Goal: Task Accomplishment & Management: Manage account settings

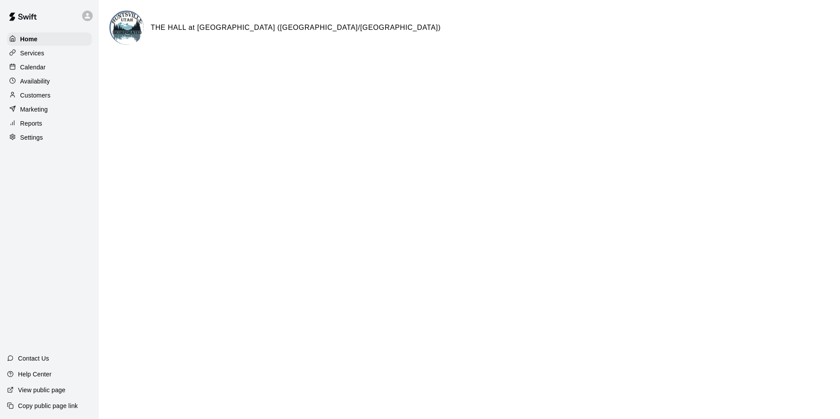
click at [40, 67] on p "Calendar" at bounding box center [32, 67] width 25 height 9
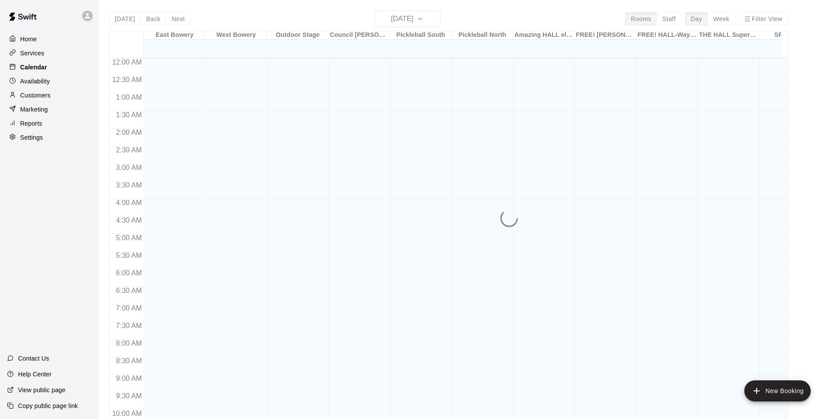
scroll to position [447, 0]
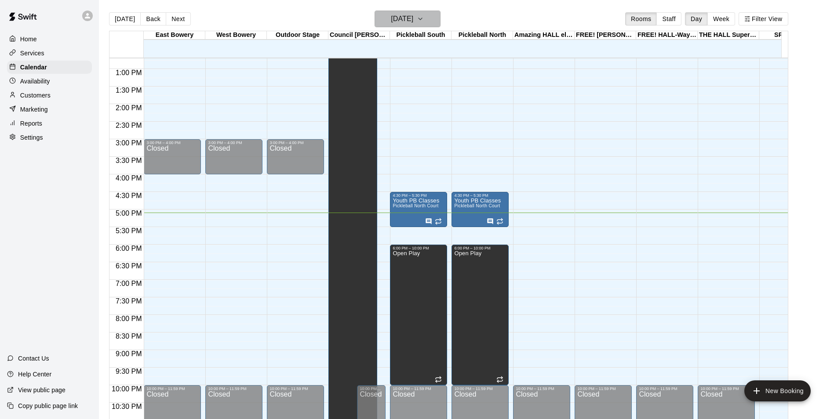
click at [424, 19] on icon "button" at bounding box center [420, 19] width 7 height 11
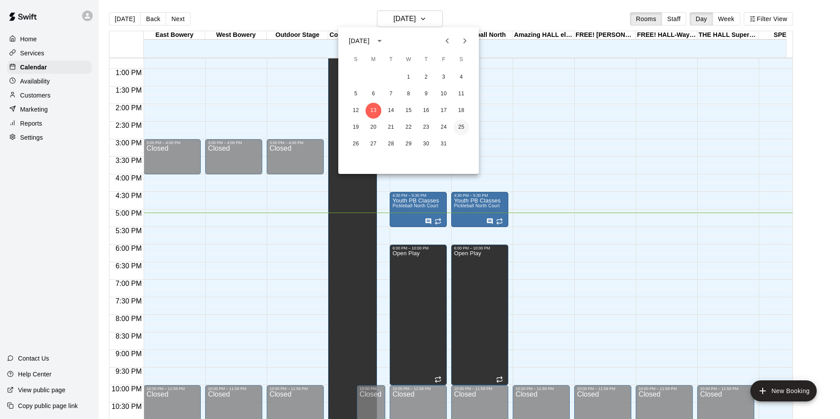
click at [463, 127] on button "25" at bounding box center [462, 128] width 16 height 16
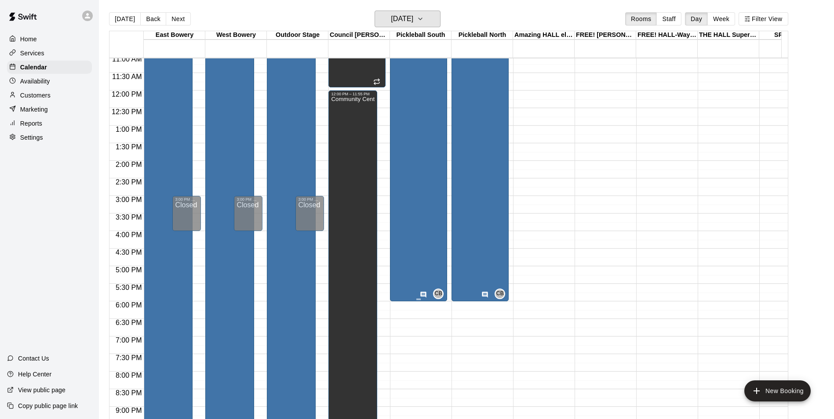
scroll to position [403, 0]
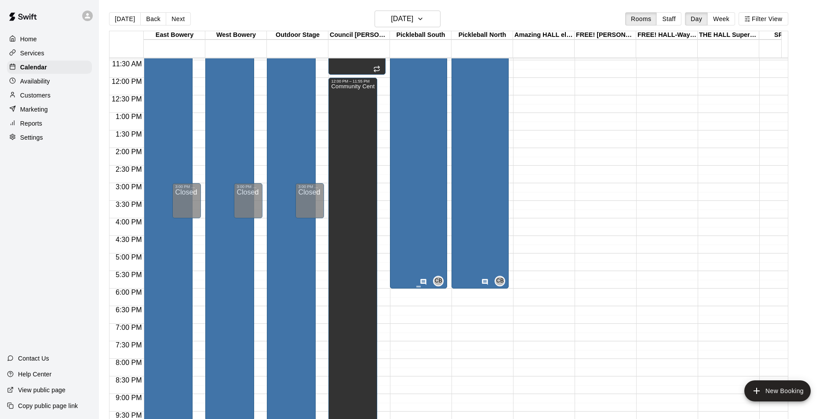
click at [433, 216] on div "Fall Festival Pickleball North Court" at bounding box center [415, 240] width 46 height 419
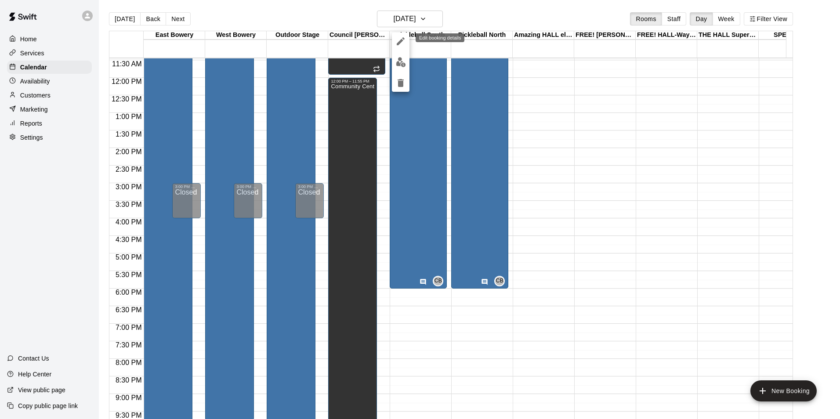
click at [402, 38] on icon "edit" at bounding box center [401, 41] width 11 height 11
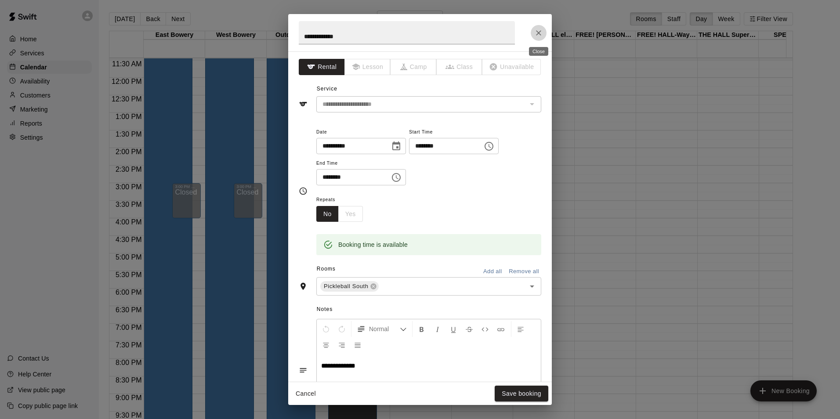
click at [538, 34] on icon "Close" at bounding box center [538, 33] width 9 height 9
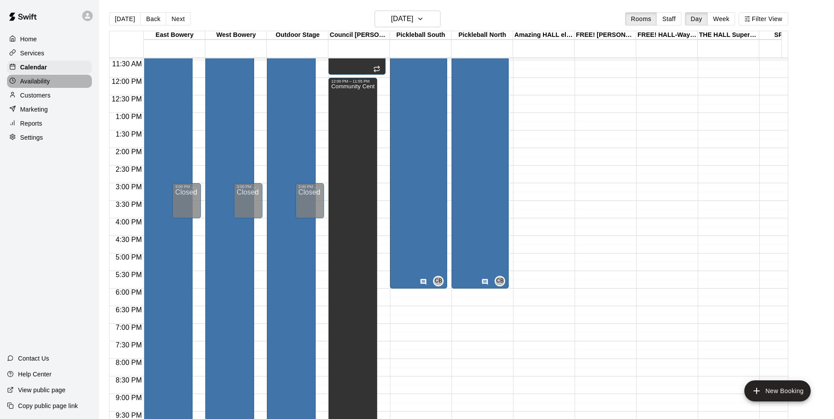
click at [39, 80] on p "Availability" at bounding box center [35, 81] width 30 height 9
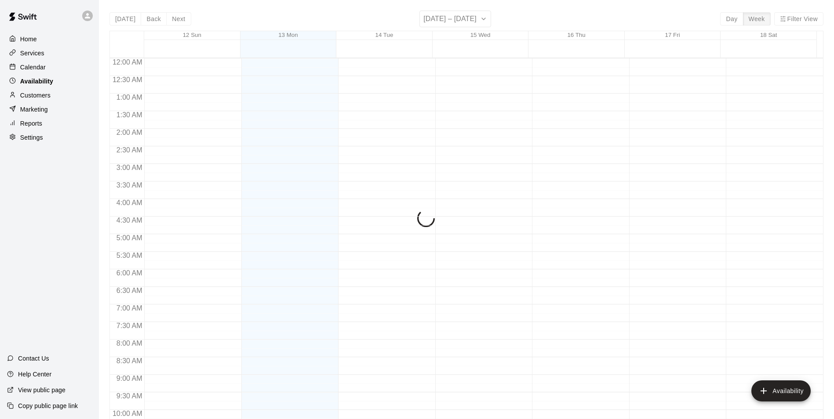
scroll to position [473, 0]
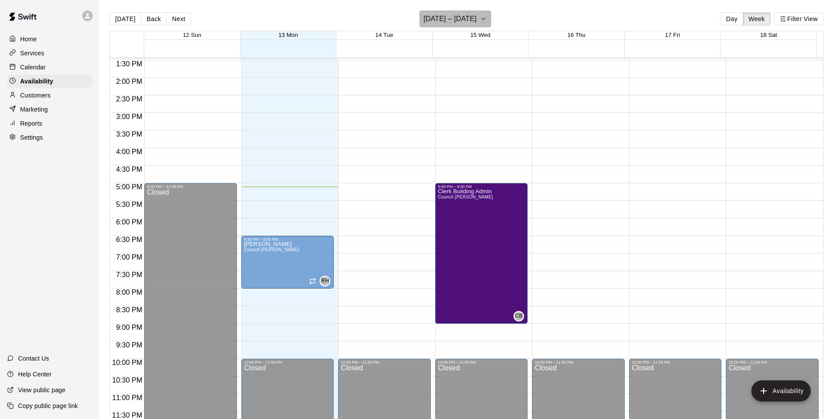
click at [482, 20] on icon "button" at bounding box center [483, 19] width 7 height 11
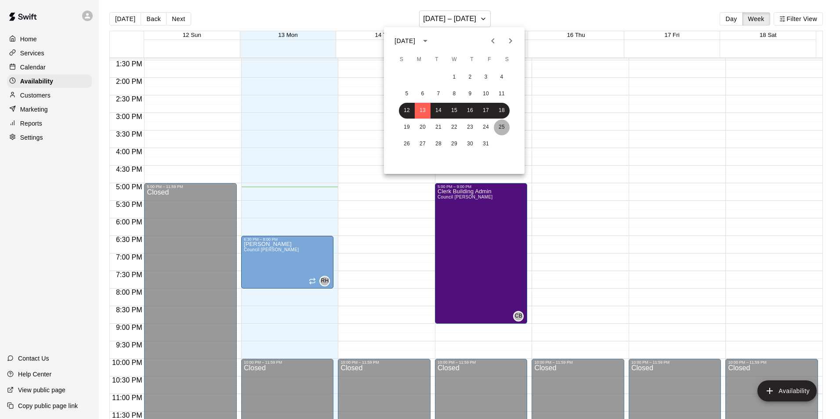
click at [498, 127] on button "25" at bounding box center [502, 128] width 16 height 16
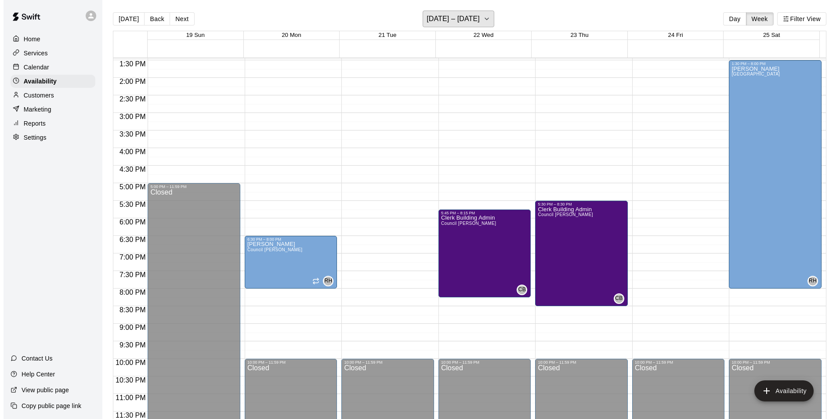
scroll to position [429, 0]
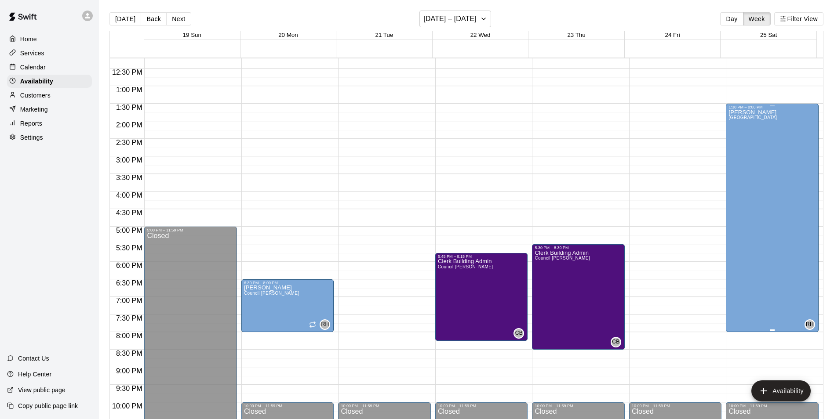
click at [753, 134] on div "[PERSON_NAME] Pickleball South, [GEOGRAPHIC_DATA]" at bounding box center [752, 318] width 48 height 419
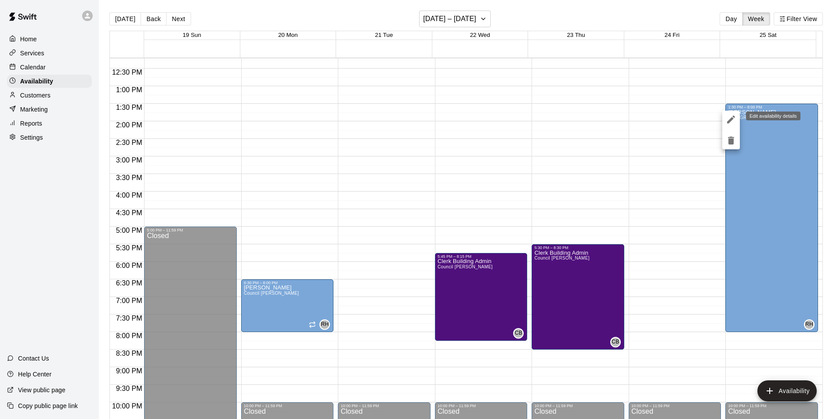
click at [730, 122] on icon "edit" at bounding box center [731, 120] width 8 height 8
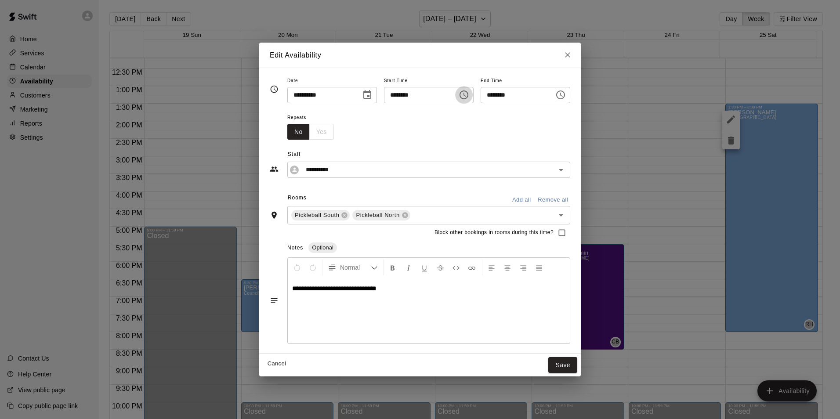
click at [469, 98] on icon "Choose time, selected time is 1:30 PM" at bounding box center [464, 95] width 11 height 11
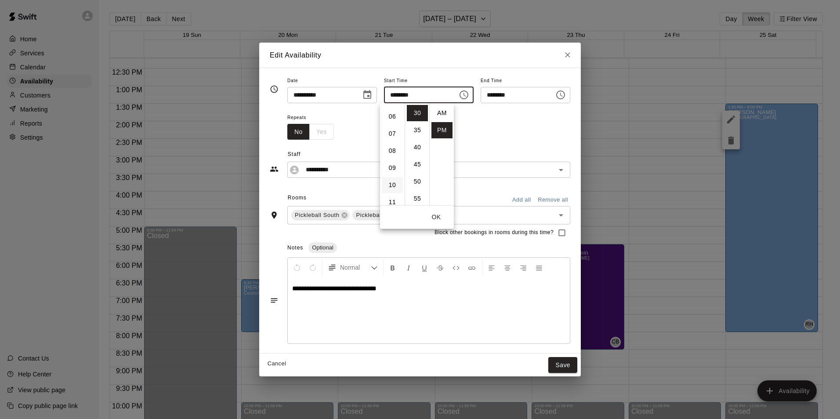
scroll to position [143, 0]
click at [394, 157] on li "11" at bounding box center [392, 158] width 21 height 16
type input "********"
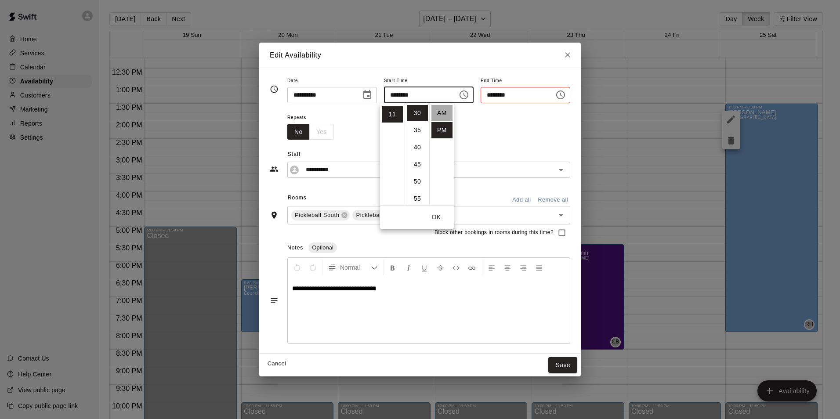
click at [441, 109] on li "AM" at bounding box center [442, 113] width 21 height 16
type input "********"
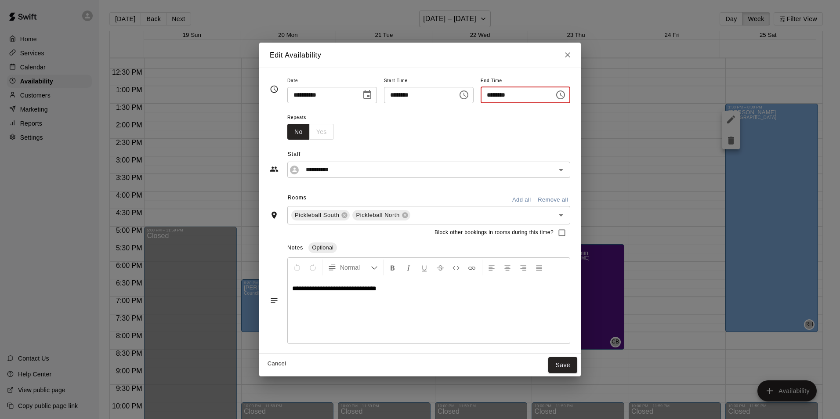
click at [534, 97] on input "********" at bounding box center [515, 95] width 68 height 16
click at [566, 95] on icon "Choose time, selected time is 12:00 AM" at bounding box center [561, 95] width 11 height 11
click at [496, 199] on ul "12 01 02 03 04 05 06 07 08 09 10 11" at bounding box center [497, 154] width 25 height 102
click at [543, 129] on li "PM" at bounding box center [547, 130] width 21 height 16
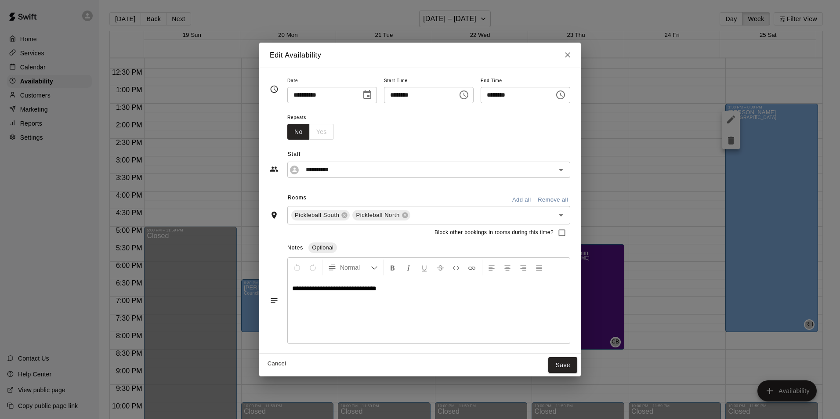
click at [520, 93] on input "********" at bounding box center [515, 95] width 68 height 16
click at [566, 98] on icon "Choose time, selected time is 12:00 PM" at bounding box center [561, 95] width 11 height 11
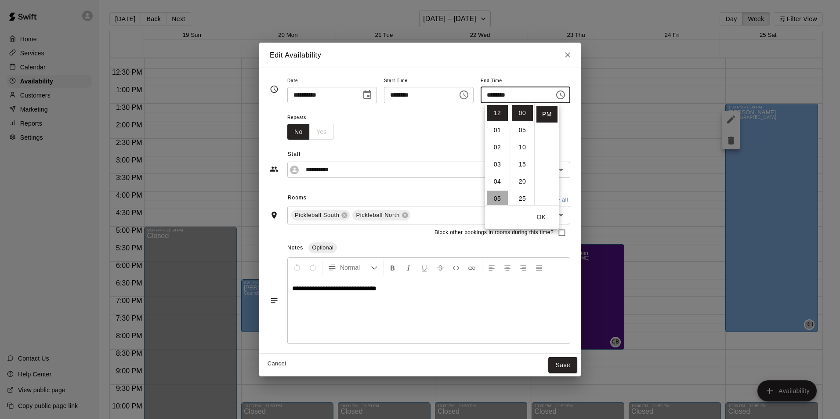
click at [494, 198] on li "05" at bounding box center [497, 199] width 21 height 16
click at [523, 130] on li "30" at bounding box center [522, 128] width 21 height 16
type input "********"
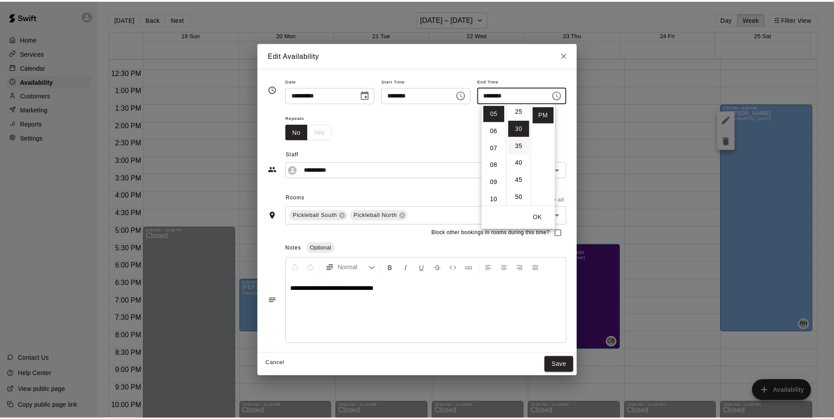
scroll to position [103, 0]
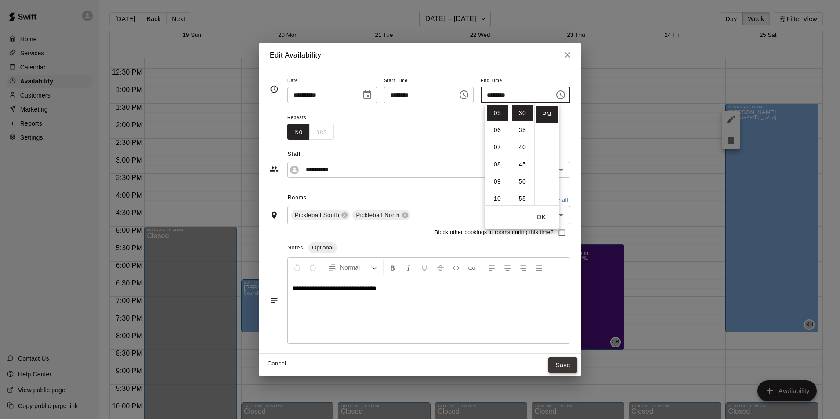
click at [576, 363] on button "Save" at bounding box center [563, 365] width 29 height 16
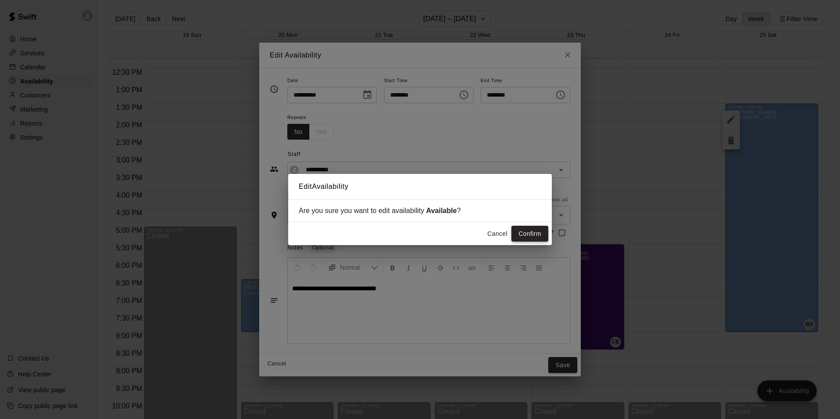
click at [523, 236] on button "Confirm" at bounding box center [530, 234] width 37 height 16
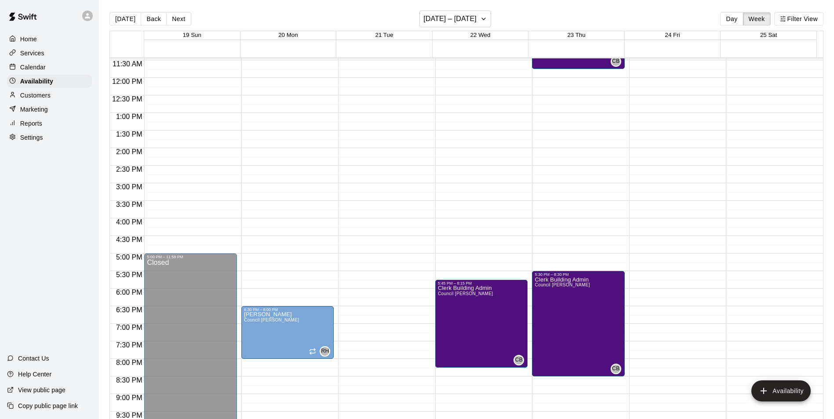
scroll to position [429, 0]
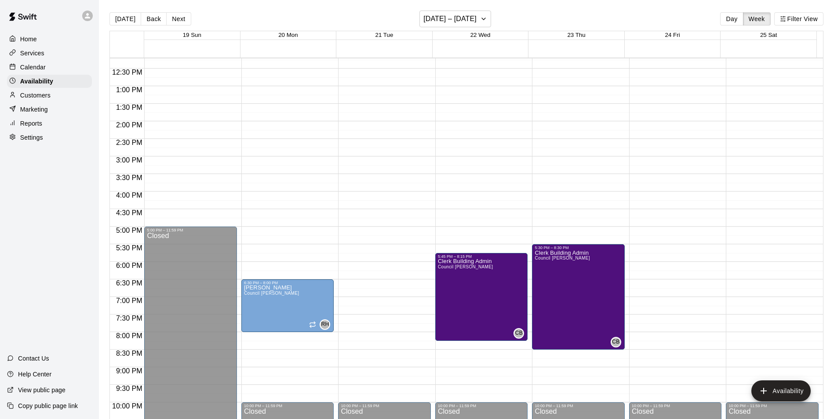
click at [748, 37] on div "25 Sat" at bounding box center [768, 35] width 96 height 9
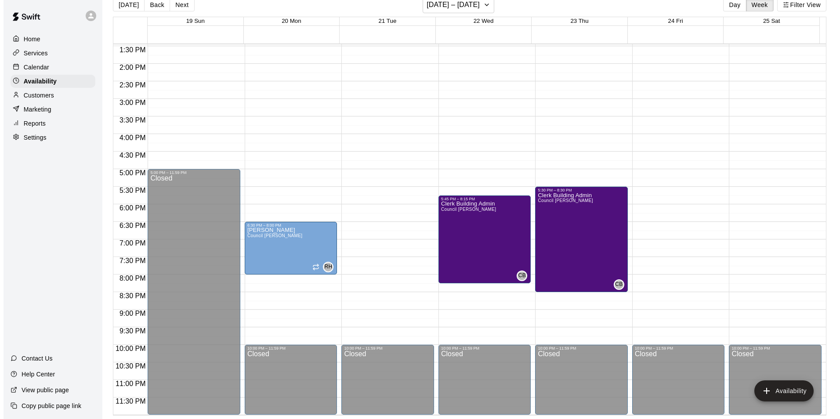
scroll to position [0, 0]
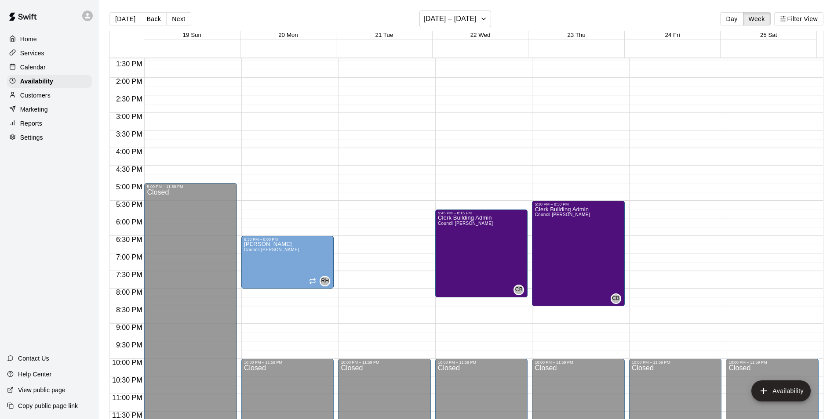
click at [737, 146] on div "12:00 AM – 5:00 AM Closed 10:00 PM – 11:59 PM Closed" at bounding box center [772, 8] width 93 height 844
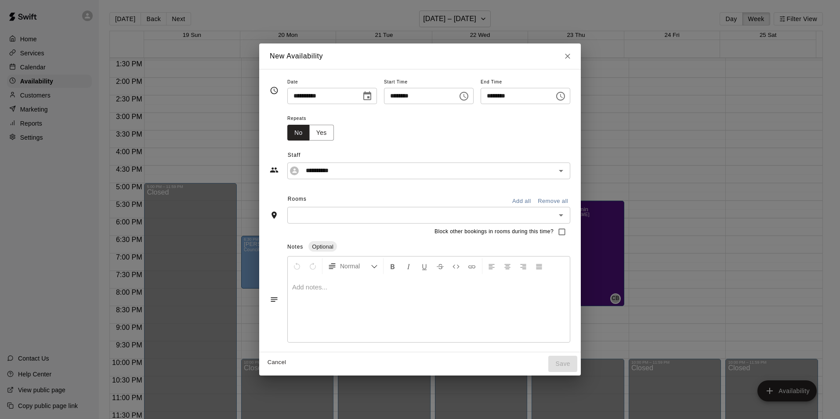
click at [467, 97] on icon "Choose time, selected time is 3:45 PM" at bounding box center [464, 96] width 11 height 11
click at [395, 117] on li "11" at bounding box center [392, 115] width 21 height 16
type input "********"
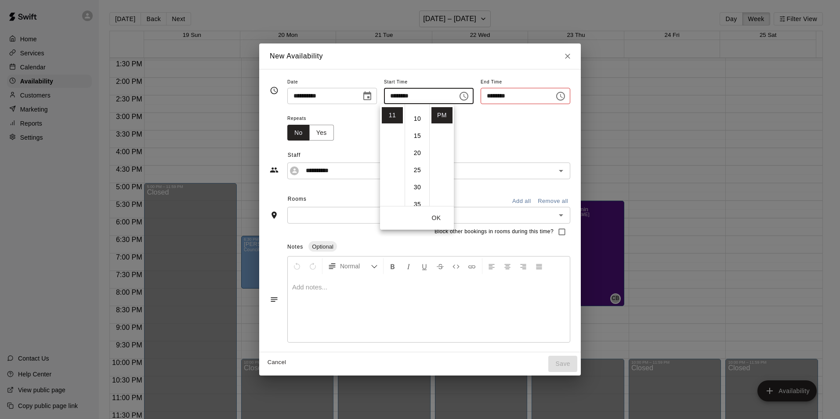
scroll to position [25, 0]
click at [415, 192] on li "30" at bounding box center [417, 191] width 21 height 16
click at [443, 117] on li "AM" at bounding box center [442, 114] width 21 height 16
type input "********"
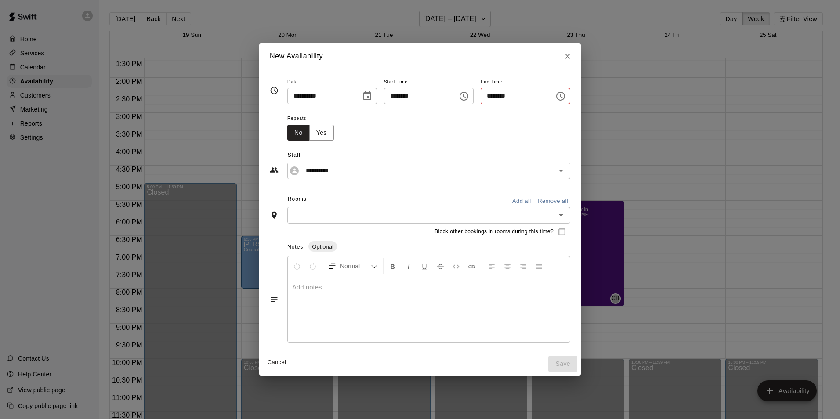
click at [521, 100] on input "********" at bounding box center [515, 96] width 68 height 16
click at [566, 91] on icon "Choose time, selected time is 12:15 AM" at bounding box center [561, 96] width 11 height 11
click at [498, 159] on ul "12 01 02 03 04 05 06 07 08 09 10 11" at bounding box center [497, 155] width 25 height 102
click at [497, 156] on ul "12 01 02 03 04 05 06 07 08 09 10 11" at bounding box center [497, 155] width 25 height 102
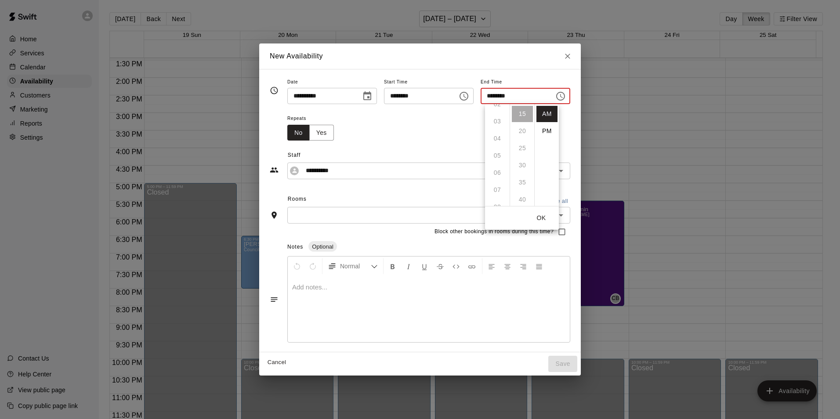
click at [498, 155] on ul "12 01 02 03 04 05 06 07 08 09 10 11" at bounding box center [497, 155] width 25 height 102
click at [566, 98] on icon "Choose time, selected time is 12:15 AM" at bounding box center [561, 96] width 11 height 11
click at [565, 95] on icon "Choose time, selected time is 12:15 AM" at bounding box center [560, 96] width 9 height 9
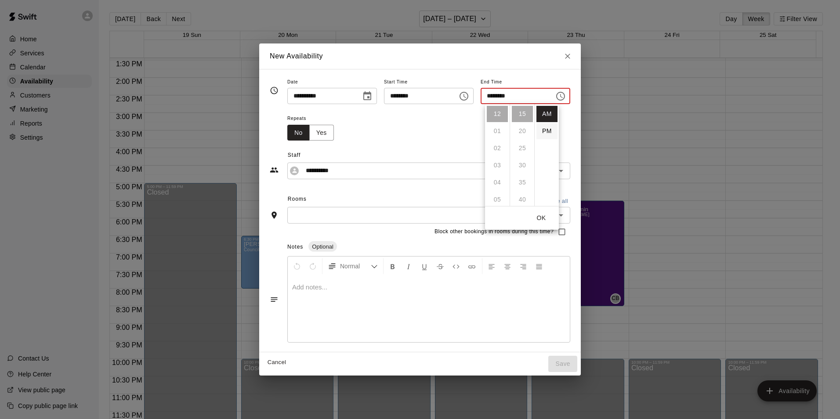
click at [547, 129] on li "PM" at bounding box center [547, 131] width 21 height 16
click at [566, 91] on icon "Choose time, selected time is 12:15 PM" at bounding box center [561, 96] width 11 height 11
click at [500, 198] on li "05" at bounding box center [497, 200] width 21 height 16
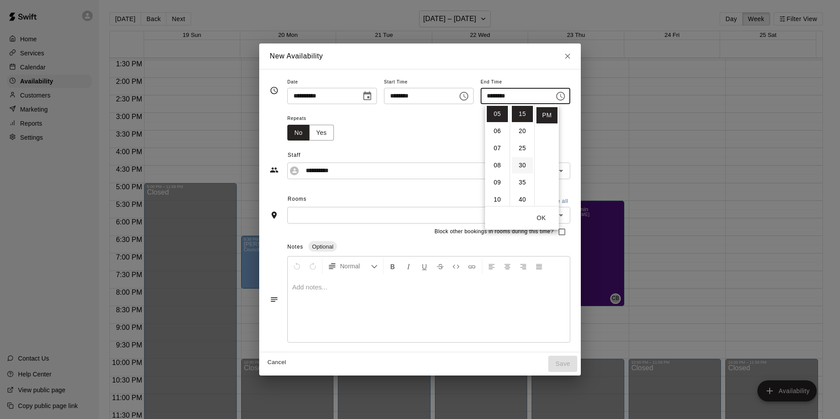
click at [525, 162] on li "30" at bounding box center [522, 165] width 21 height 16
type input "********"
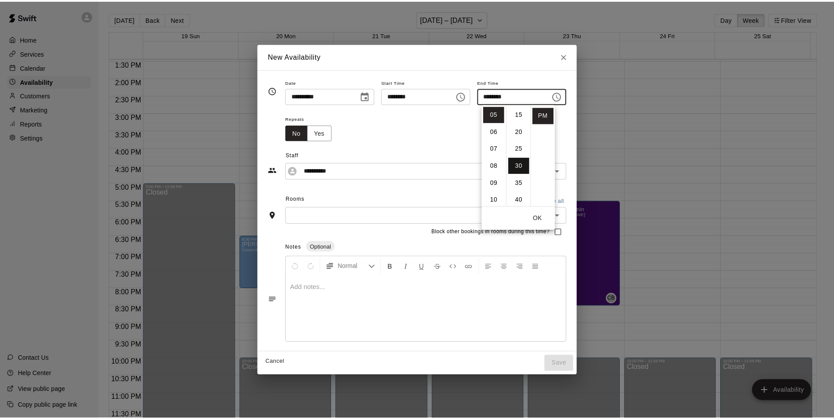
scroll to position [103, 0]
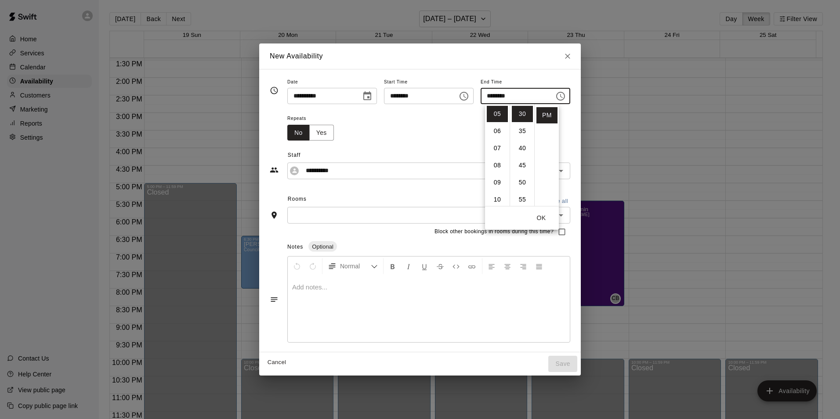
click at [296, 287] on p at bounding box center [428, 287] width 273 height 9
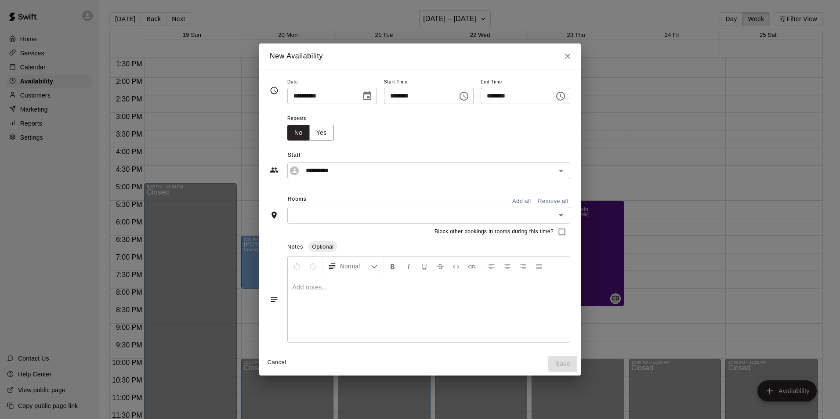
click at [298, 284] on p at bounding box center [428, 287] width 273 height 9
click at [574, 366] on div "Cancel Save" at bounding box center [420, 363] width 322 height 23
click at [567, 215] on icon "Open" at bounding box center [561, 215] width 11 height 11
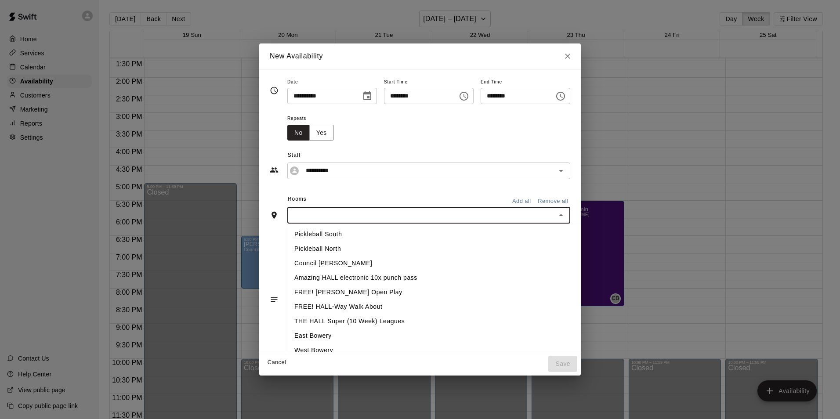
click at [312, 230] on li "Pickleball South" at bounding box center [441, 234] width 308 height 15
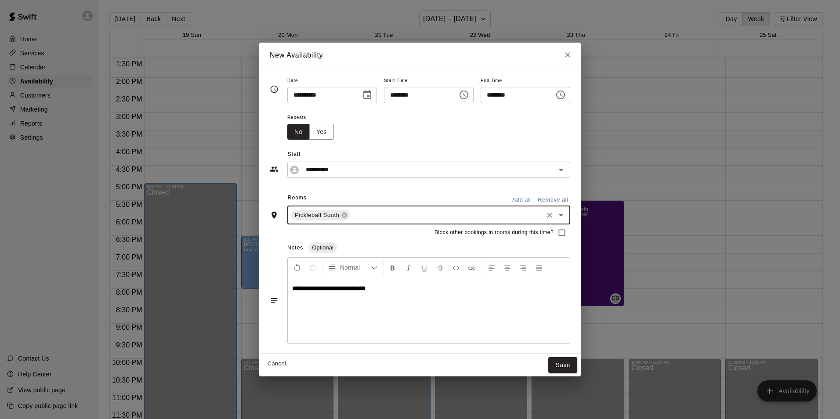
click at [570, 222] on div "Pickleball South ​" at bounding box center [428, 215] width 283 height 18
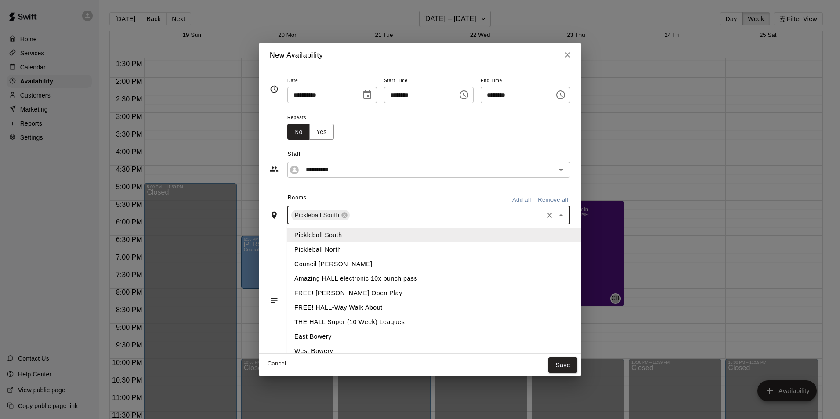
click at [316, 245] on li "Pickleball North" at bounding box center [441, 250] width 308 height 15
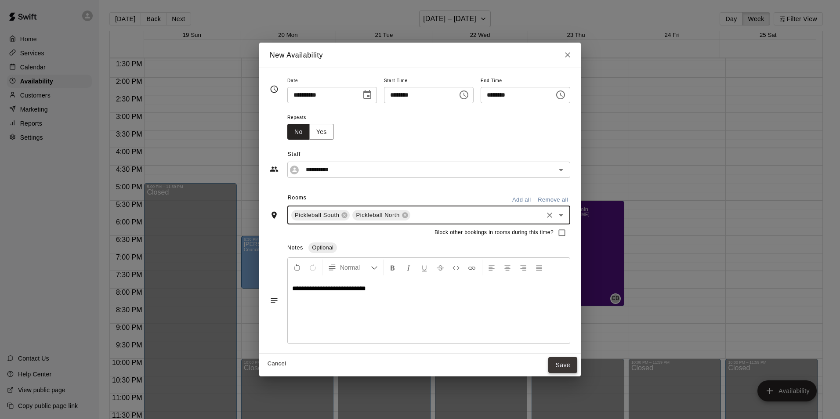
click at [570, 363] on button "Save" at bounding box center [563, 365] width 29 height 16
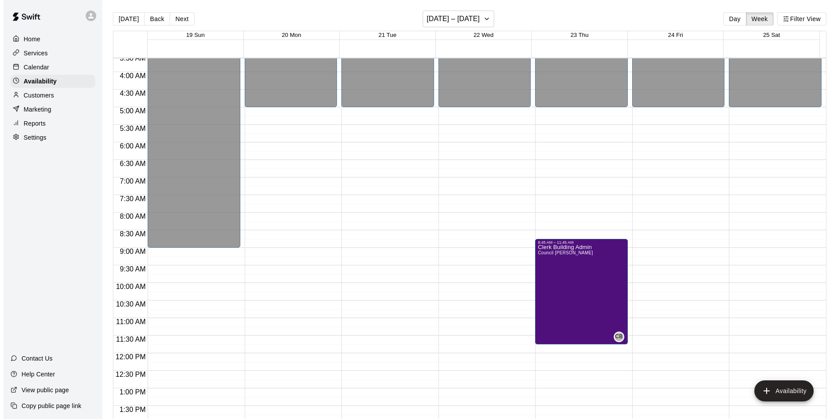
scroll to position [220, 0]
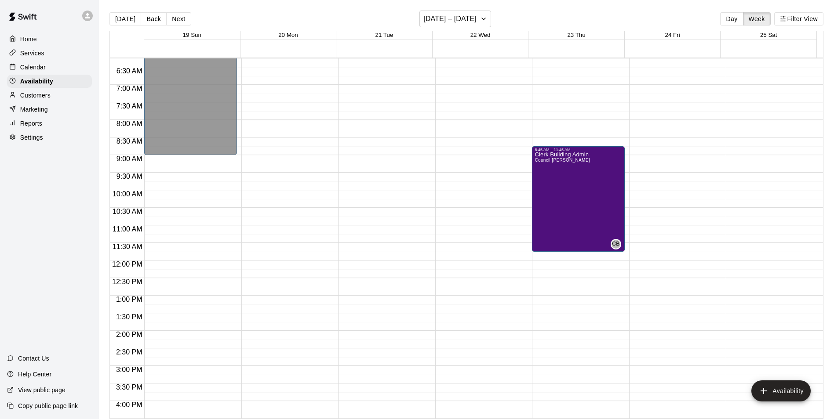
click at [742, 249] on div "12:00 AM – 5:00 AM Closed 10:00 PM – 11:59 PM Closed" at bounding box center [772, 261] width 93 height 844
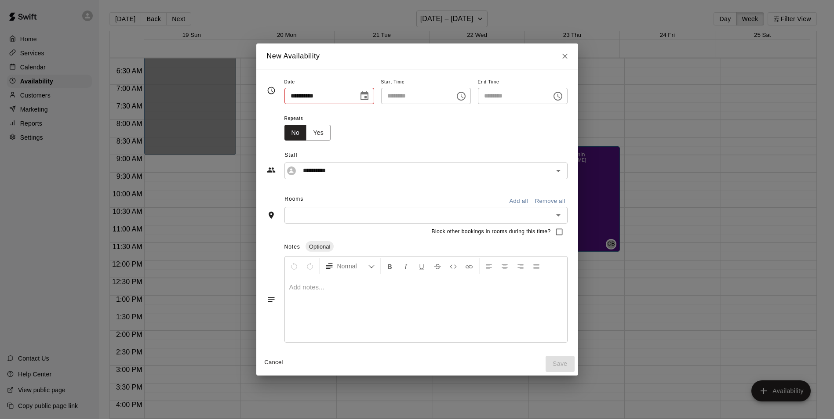
type input "**********"
type input "********"
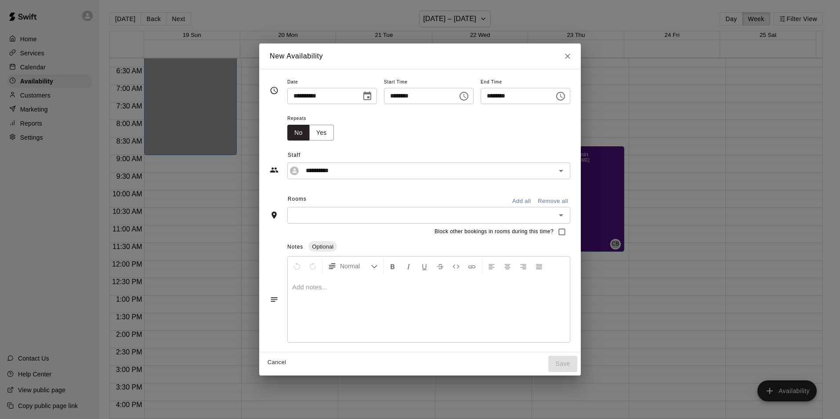
click at [566, 99] on icon "Choose time, selected time is 12:00 PM" at bounding box center [561, 96] width 11 height 11
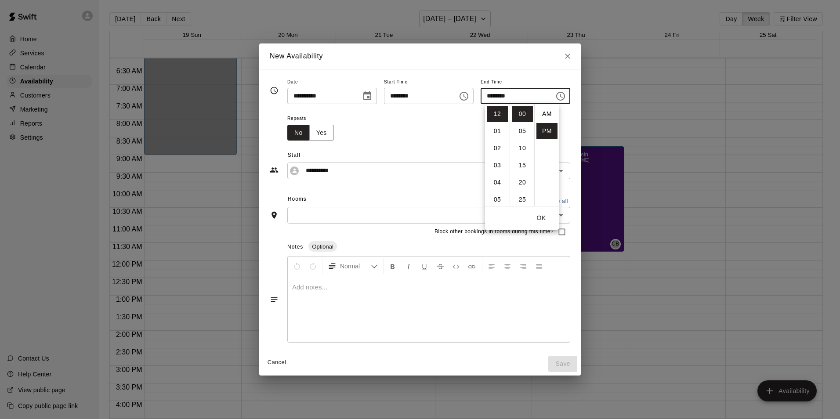
scroll to position [16, 0]
drag, startPoint x: 495, startPoint y: 200, endPoint x: 499, endPoint y: 200, distance: 4.4
click at [494, 200] on li "05" at bounding box center [497, 200] width 21 height 16
click at [518, 199] on li "30" at bounding box center [522, 199] width 21 height 16
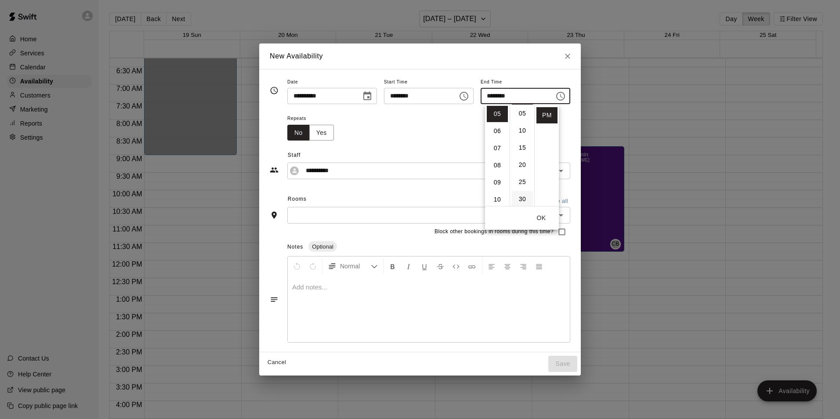
type input "********"
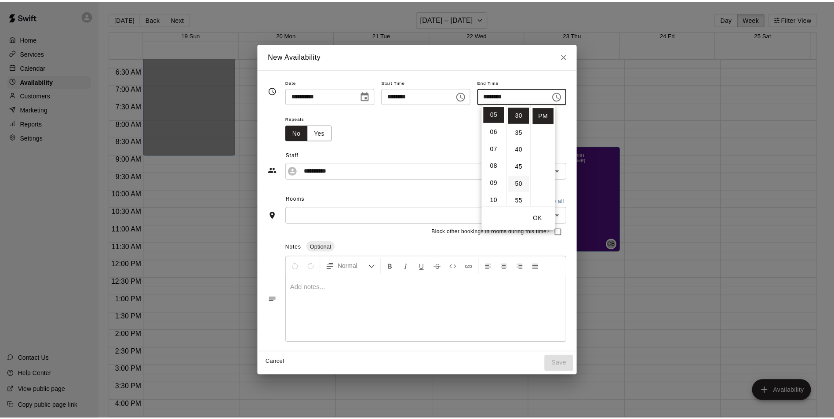
scroll to position [103, 0]
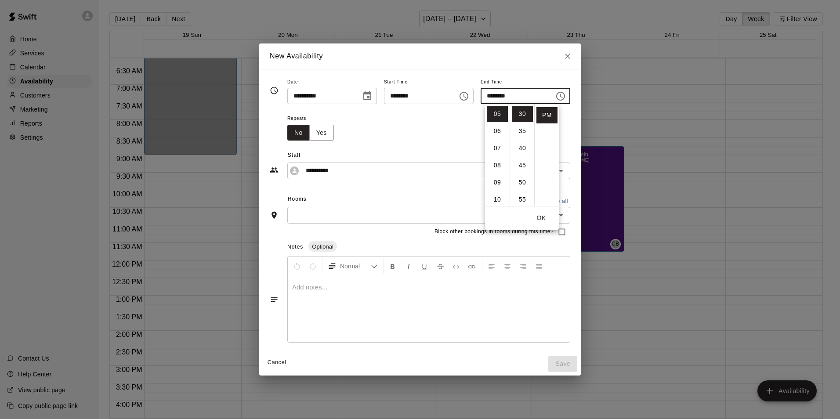
click at [321, 217] on input "text" at bounding box center [421, 215] width 263 height 11
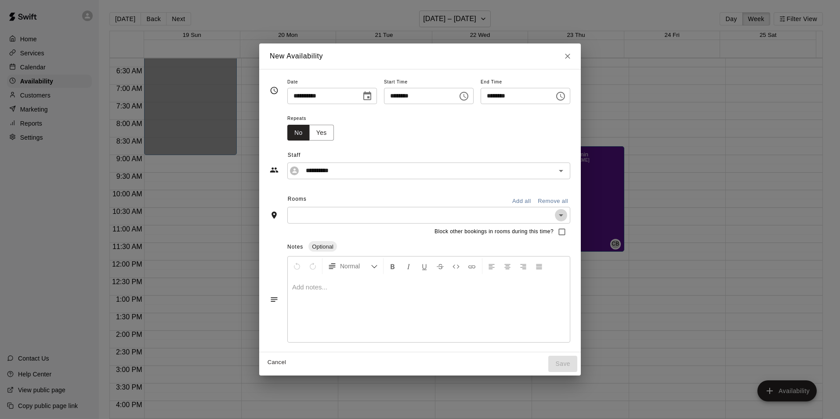
click at [567, 215] on button "Open" at bounding box center [561, 215] width 12 height 12
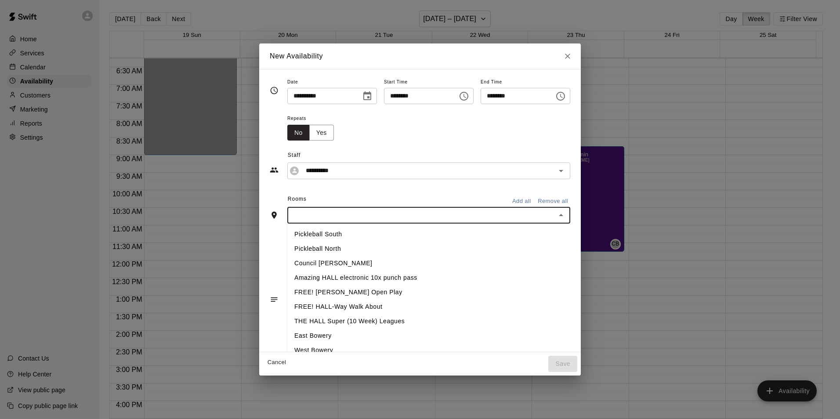
click at [299, 234] on li "Pickleball South" at bounding box center [441, 234] width 308 height 15
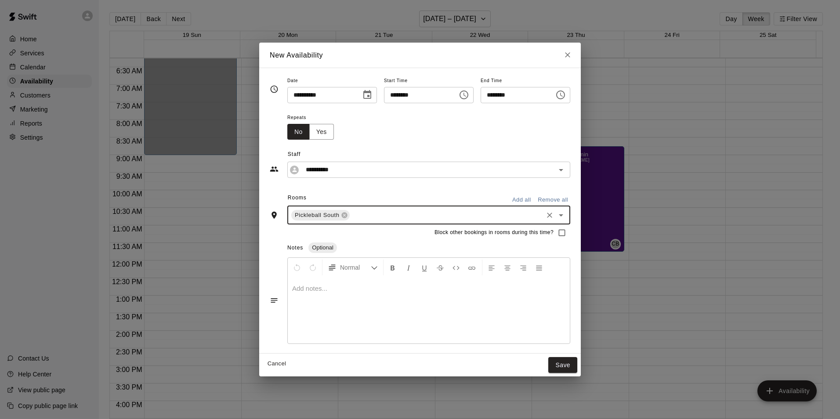
click at [567, 214] on icon "Open" at bounding box center [561, 215] width 11 height 11
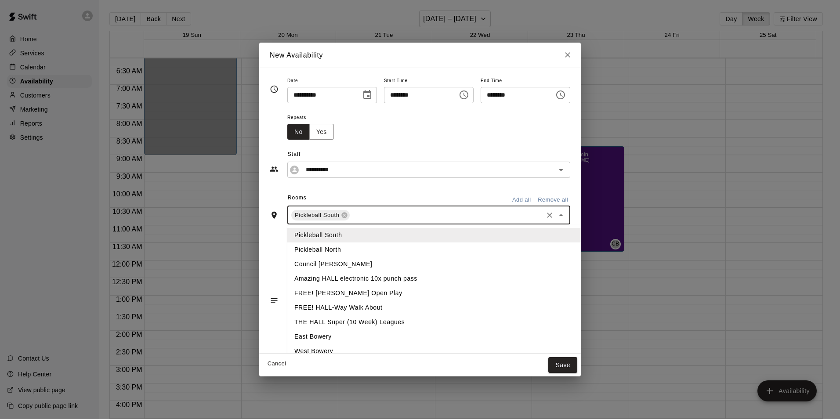
click at [302, 249] on li "Pickleball North" at bounding box center [441, 250] width 308 height 15
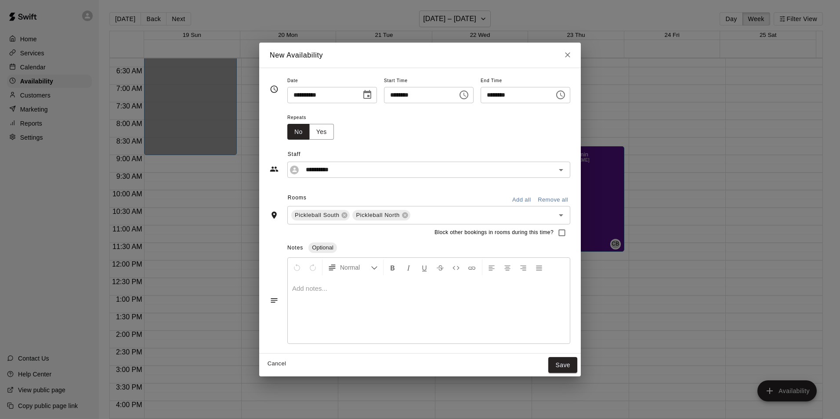
click at [292, 285] on p at bounding box center [428, 288] width 273 height 9
click at [573, 363] on button "Save" at bounding box center [563, 365] width 29 height 16
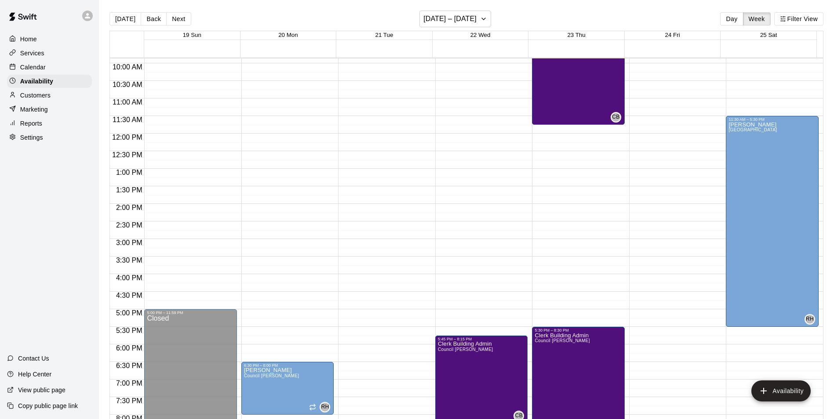
scroll to position [396, 0]
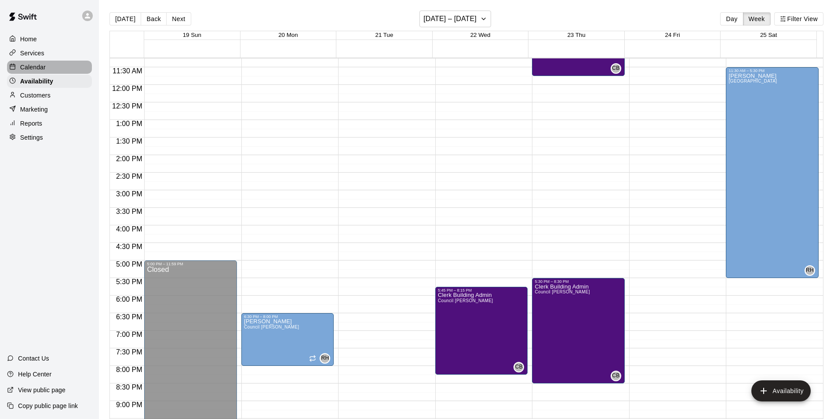
click at [30, 64] on p "Calendar" at bounding box center [32, 67] width 25 height 9
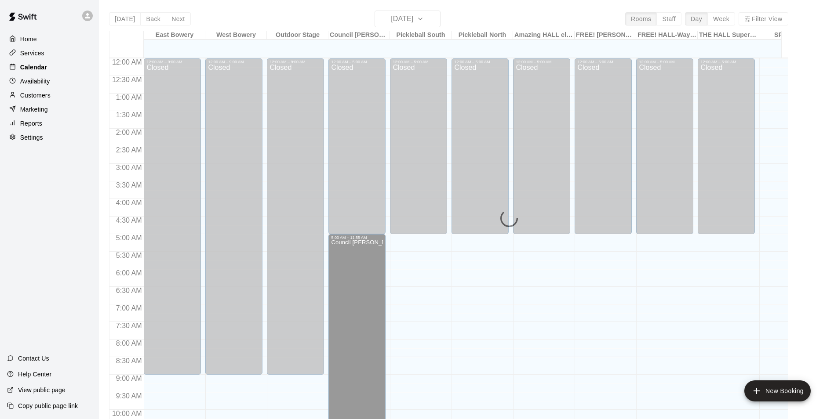
scroll to position [447, 0]
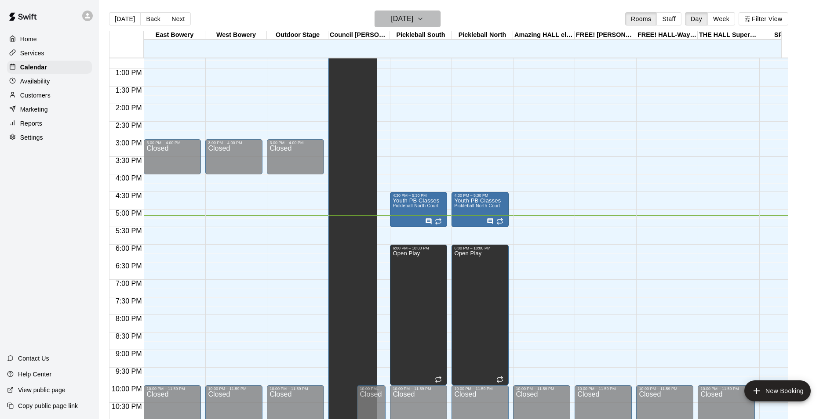
click at [424, 19] on icon "button" at bounding box center [420, 19] width 7 height 11
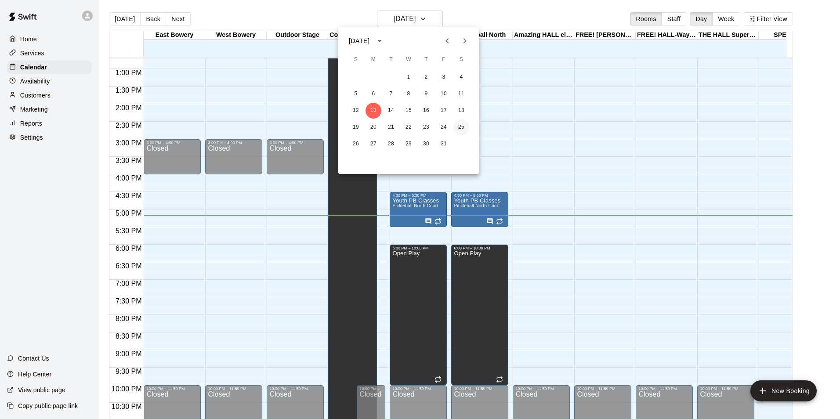
click at [463, 127] on button "25" at bounding box center [462, 128] width 16 height 16
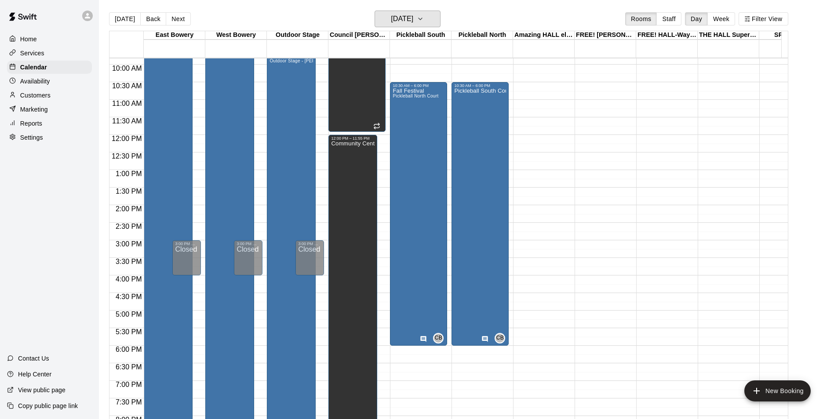
scroll to position [359, 0]
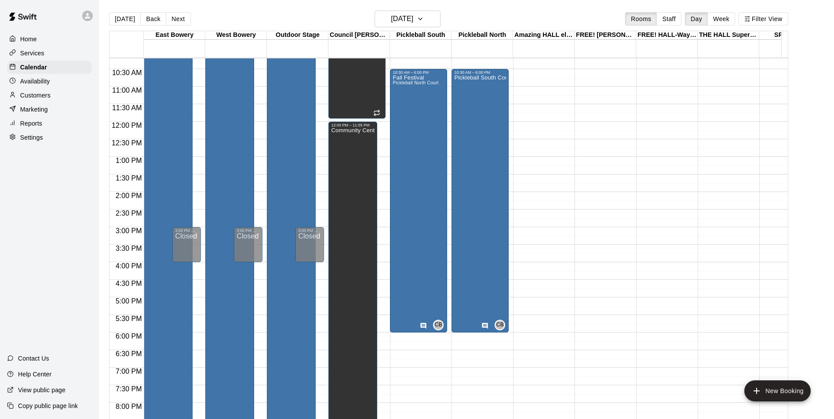
click at [182, 199] on div "Fall Festival East [PERSON_NAME][GEOGRAPHIC_DATA] Resident" at bounding box center [168, 240] width 44 height 419
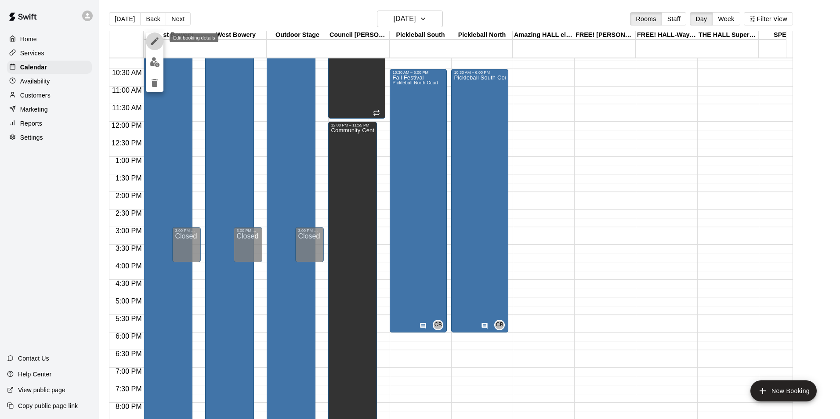
click at [153, 41] on icon "edit" at bounding box center [154, 41] width 11 height 11
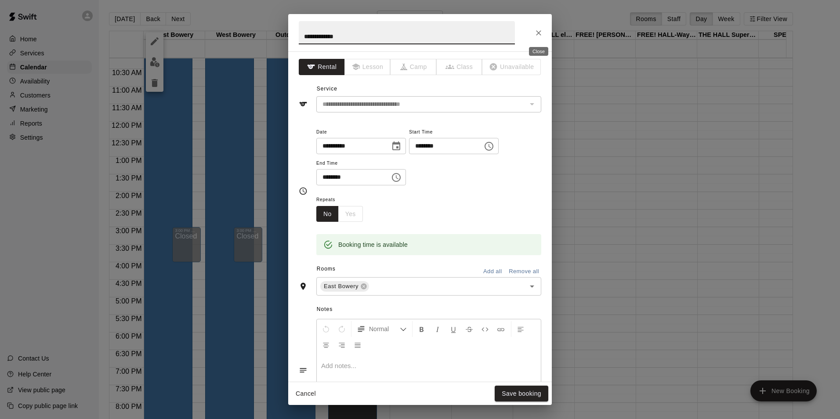
click at [538, 31] on icon "Close" at bounding box center [538, 33] width 9 height 9
